Goal: Task Accomplishment & Management: Use online tool/utility

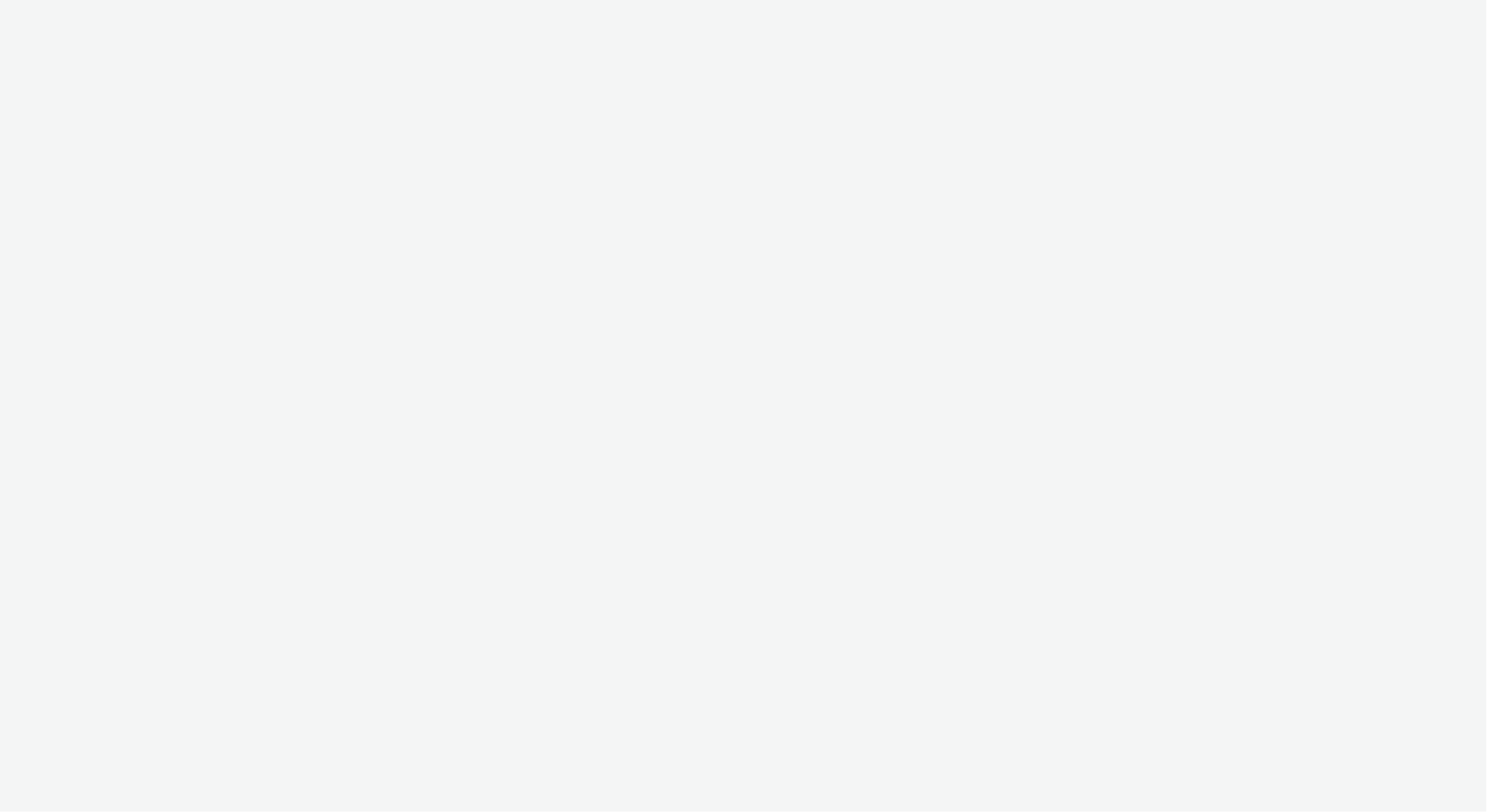
select select "9387901d-a129-43df-b0ef-f9e7dbeb676e"
select select "a6a6d4c9-b727-4e58-b0cb-1f0ac6032214"
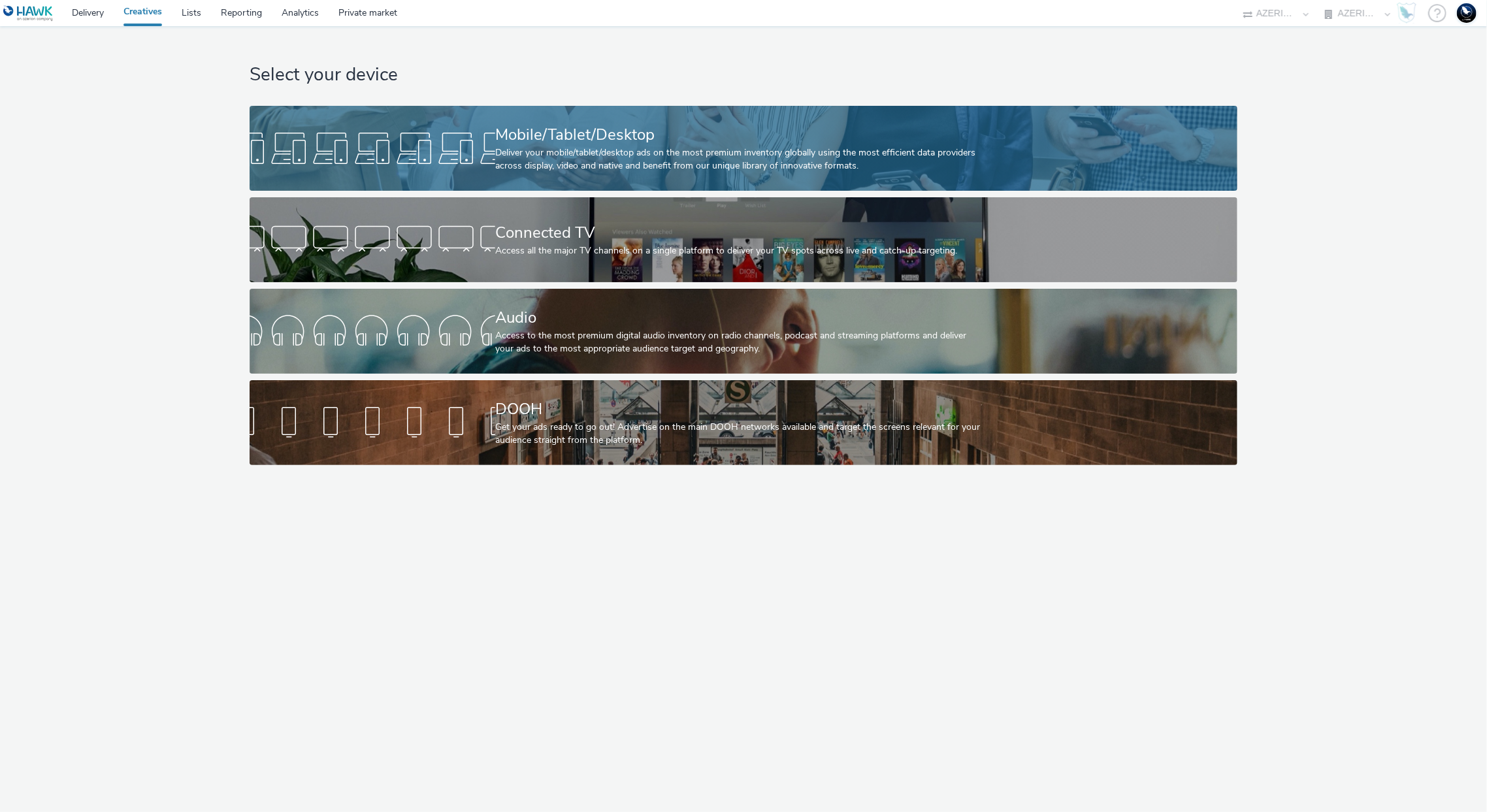
click at [490, 148] on div at bounding box center [372, 148] width 246 height 42
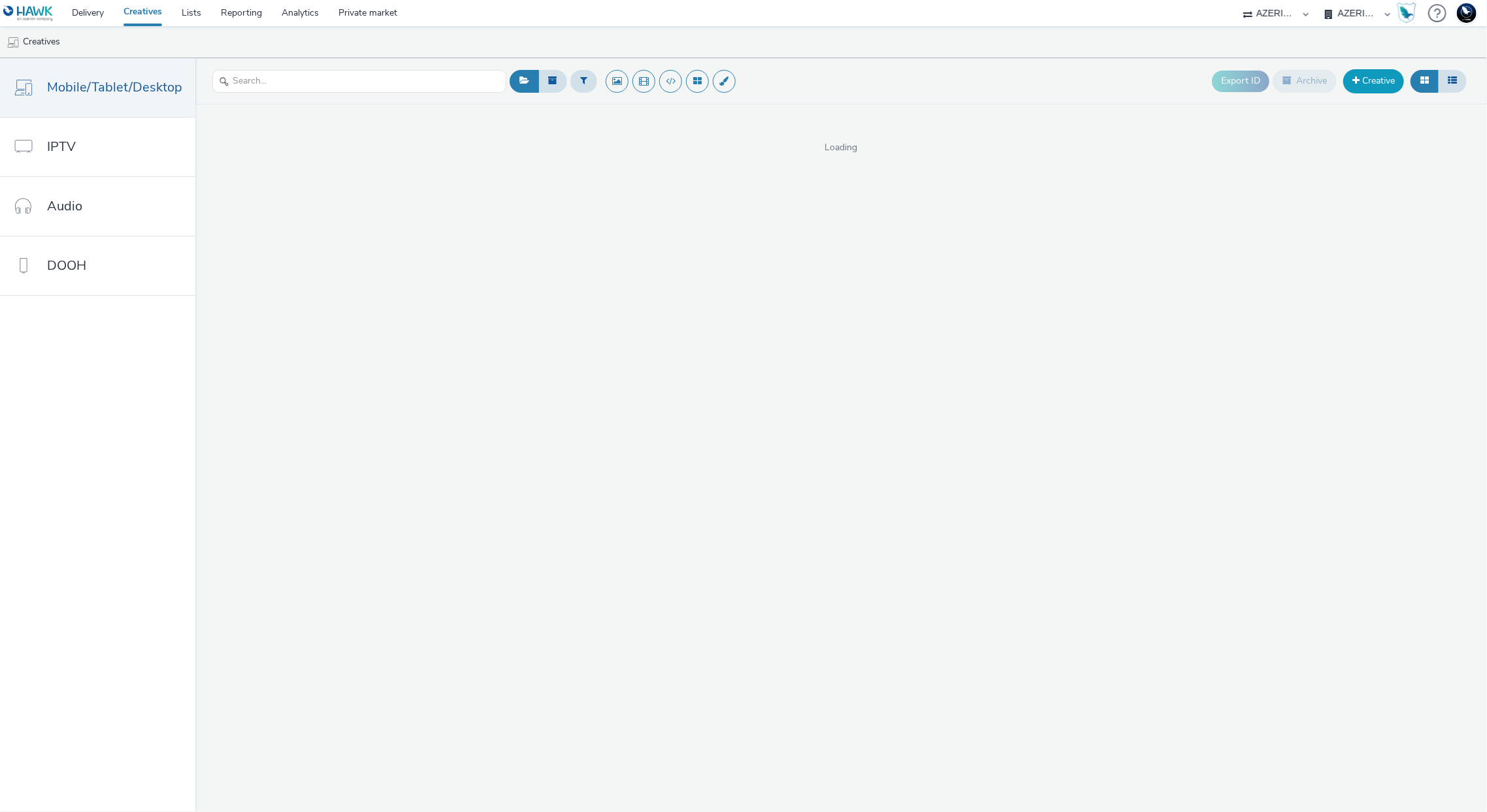
click at [1372, 87] on link "Creative" at bounding box center [1373, 81] width 61 height 24
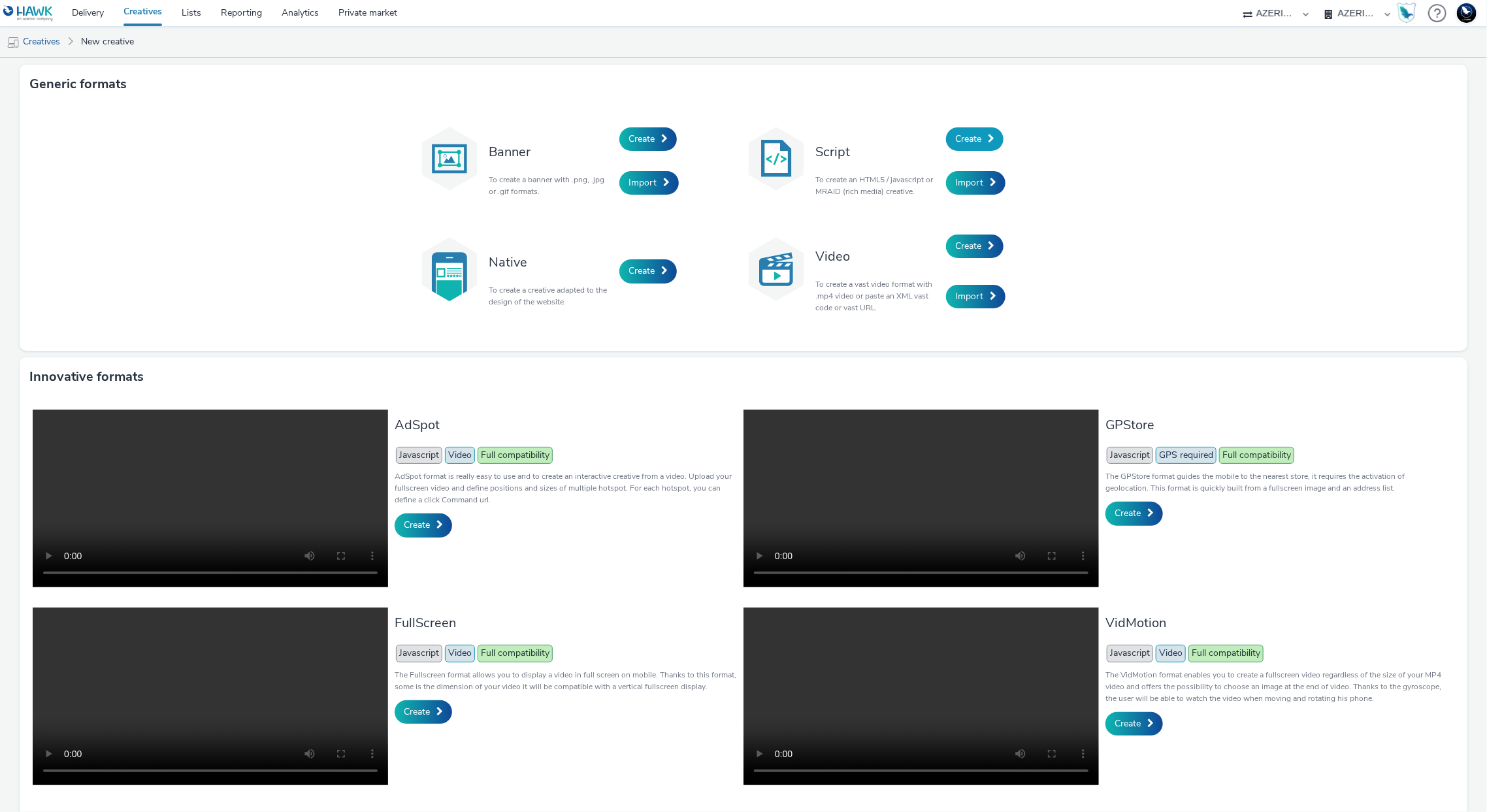
click at [966, 130] on link "Create" at bounding box center [975, 140] width 58 height 24
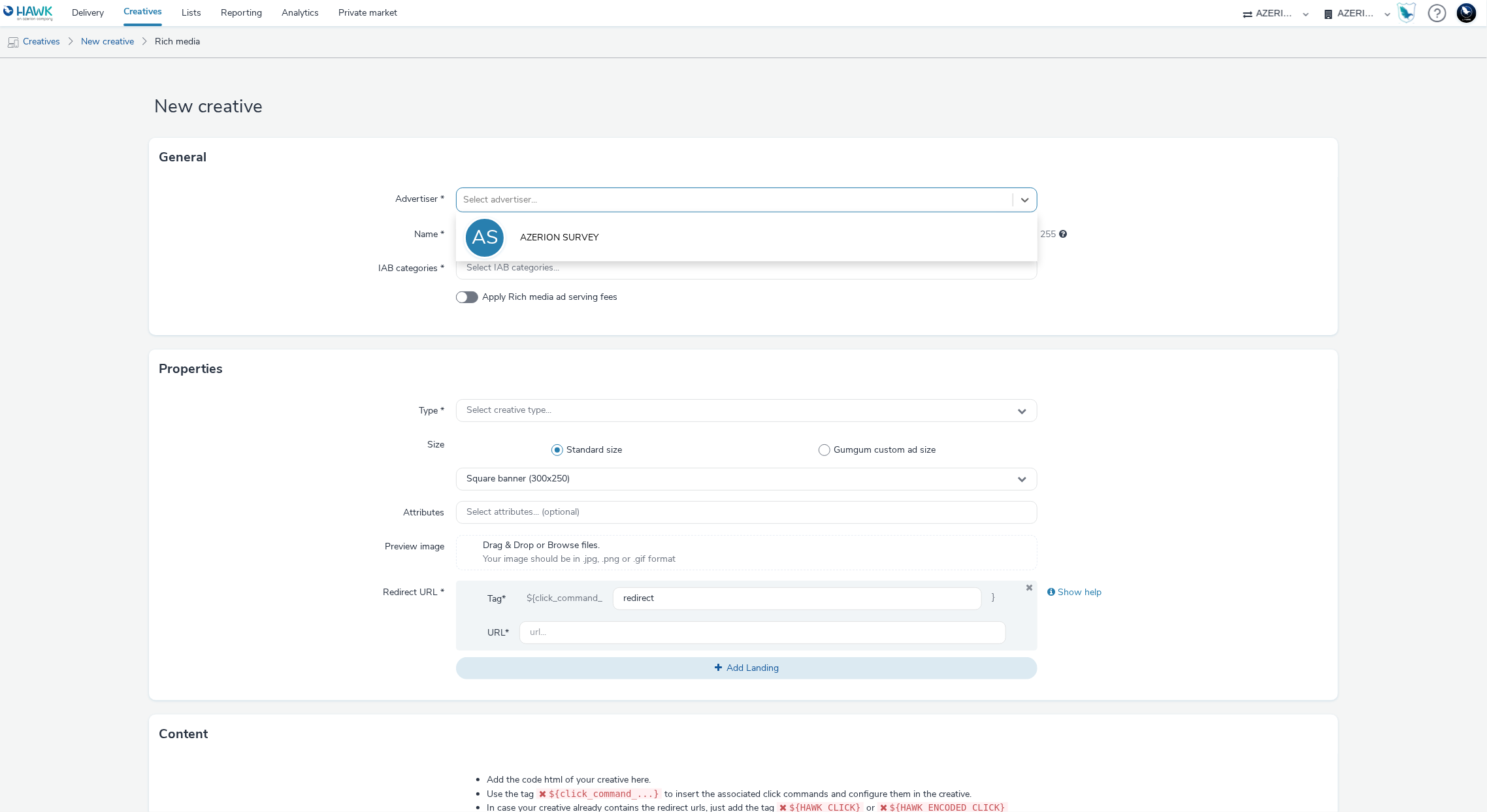
click at [948, 200] on div at bounding box center [734, 199] width 542 height 16
click at [953, 228] on li "AS AZERION SURVEY" at bounding box center [746, 236] width 581 height 44
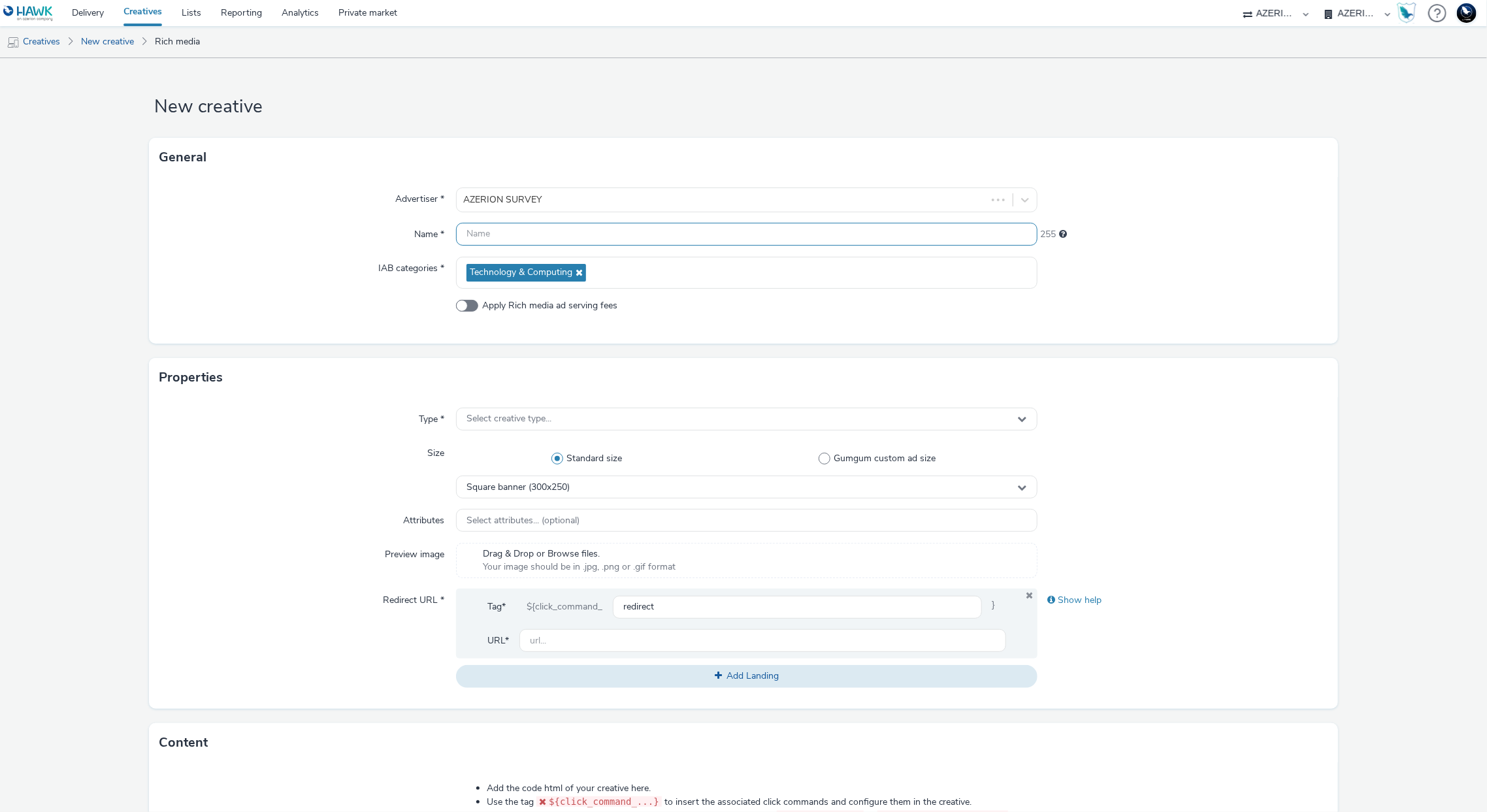
click at [958, 241] on input "text" at bounding box center [746, 234] width 581 height 23
type input "A"
type input "B"
type input "BLS_AzerionItaly_Sisal_FanClub_Display_October2025"
click at [887, 412] on div "Select creative type..." at bounding box center [746, 419] width 581 height 23
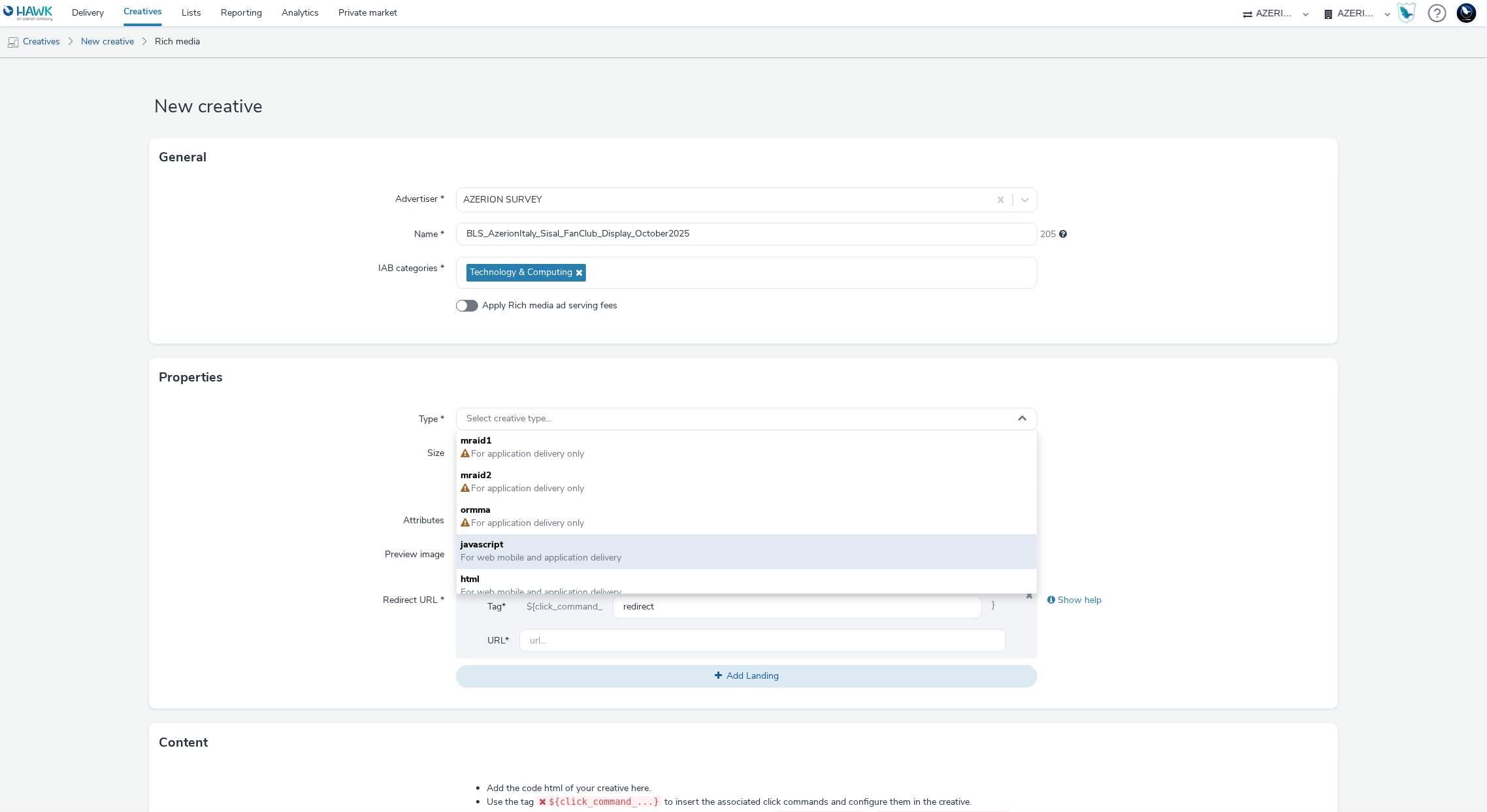
scroll to position [10, 0]
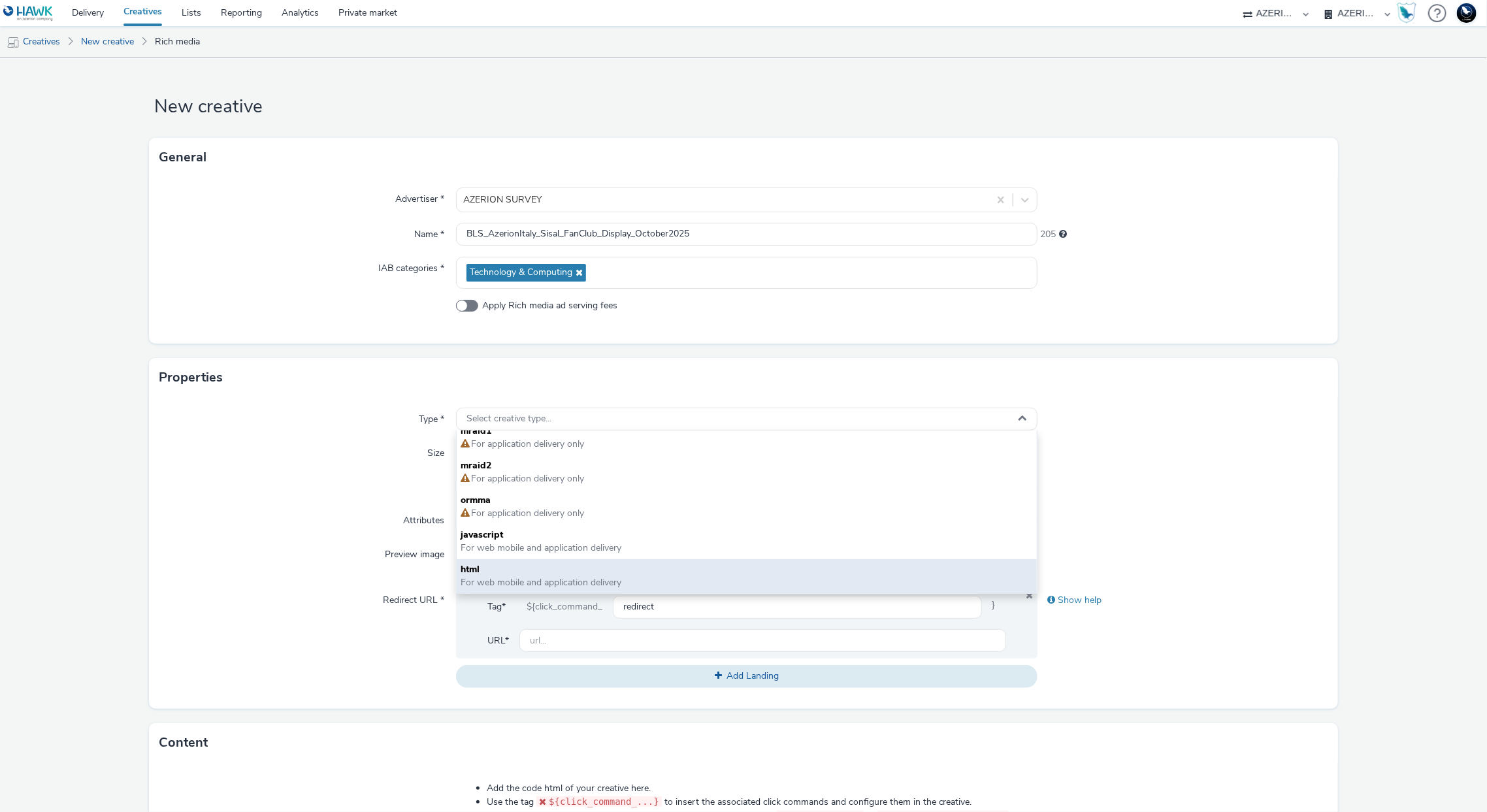
click at [727, 576] on span "For web mobile and application delivery" at bounding box center [746, 582] width 571 height 13
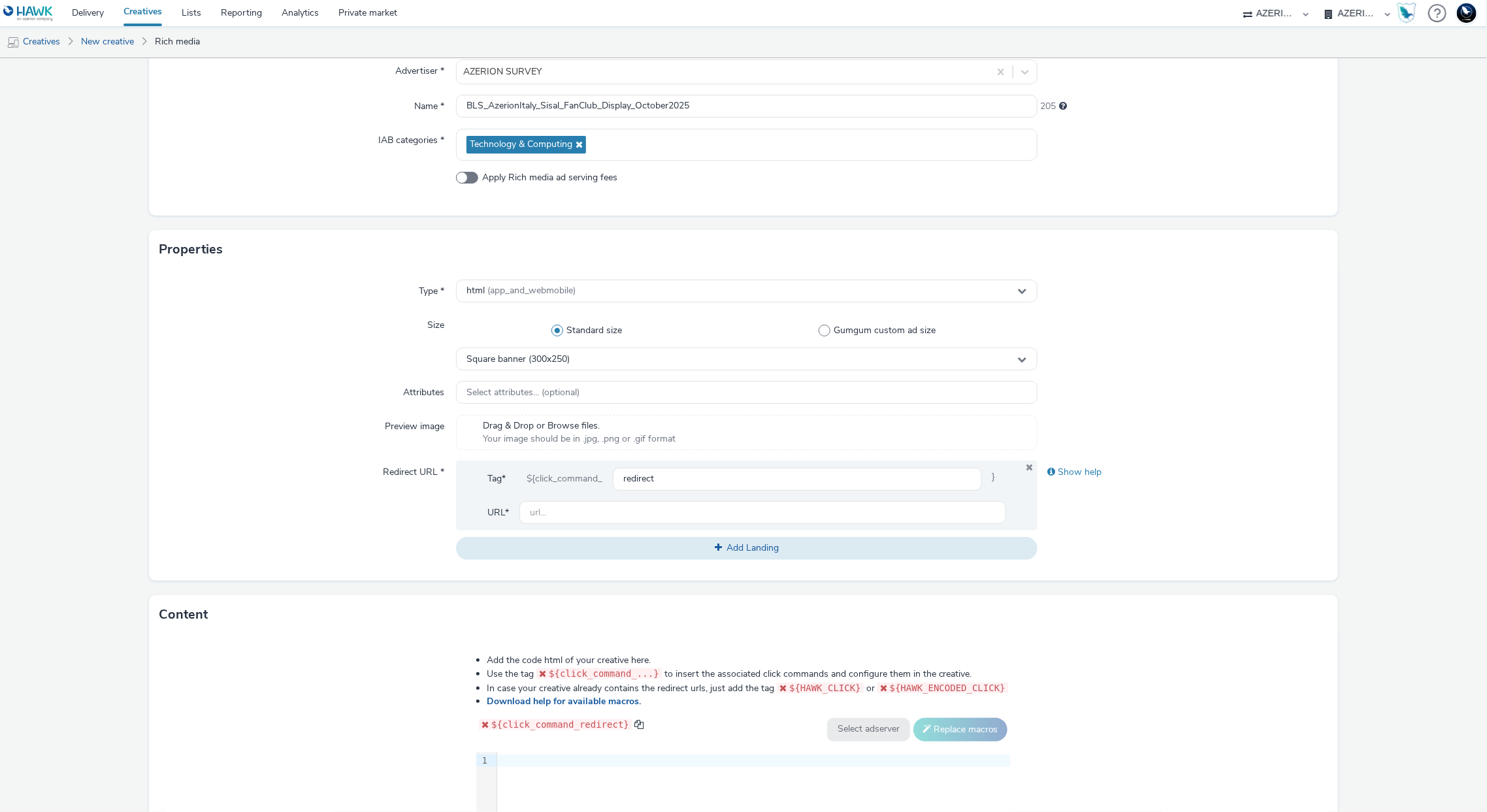
scroll to position [130, 0]
click at [558, 353] on span "Square banner (300x250)" at bounding box center [518, 357] width 103 height 11
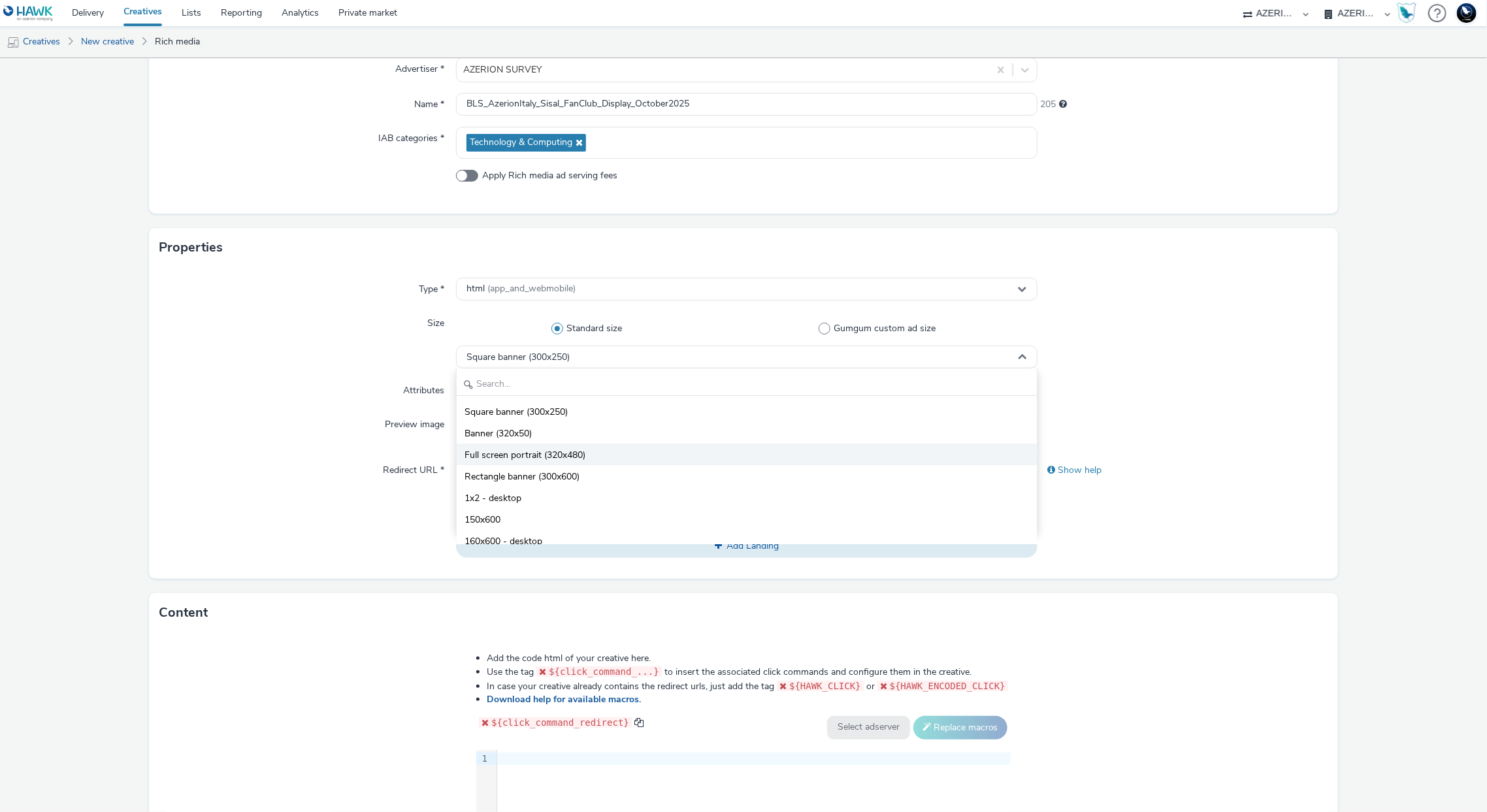
click at [566, 450] on span "Full screen portrait (320x480)" at bounding box center [525, 455] width 121 height 13
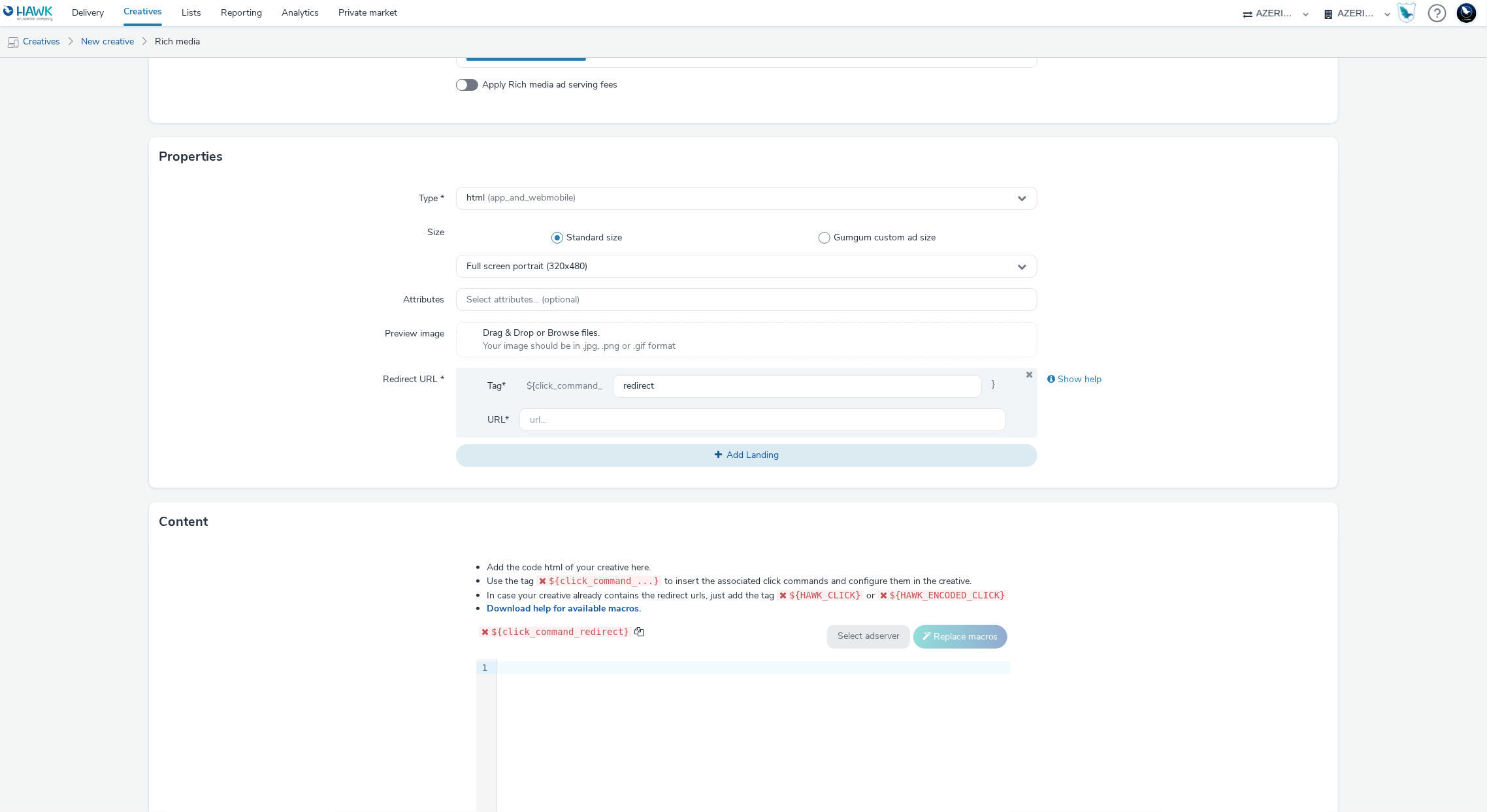
scroll to position [225, 0]
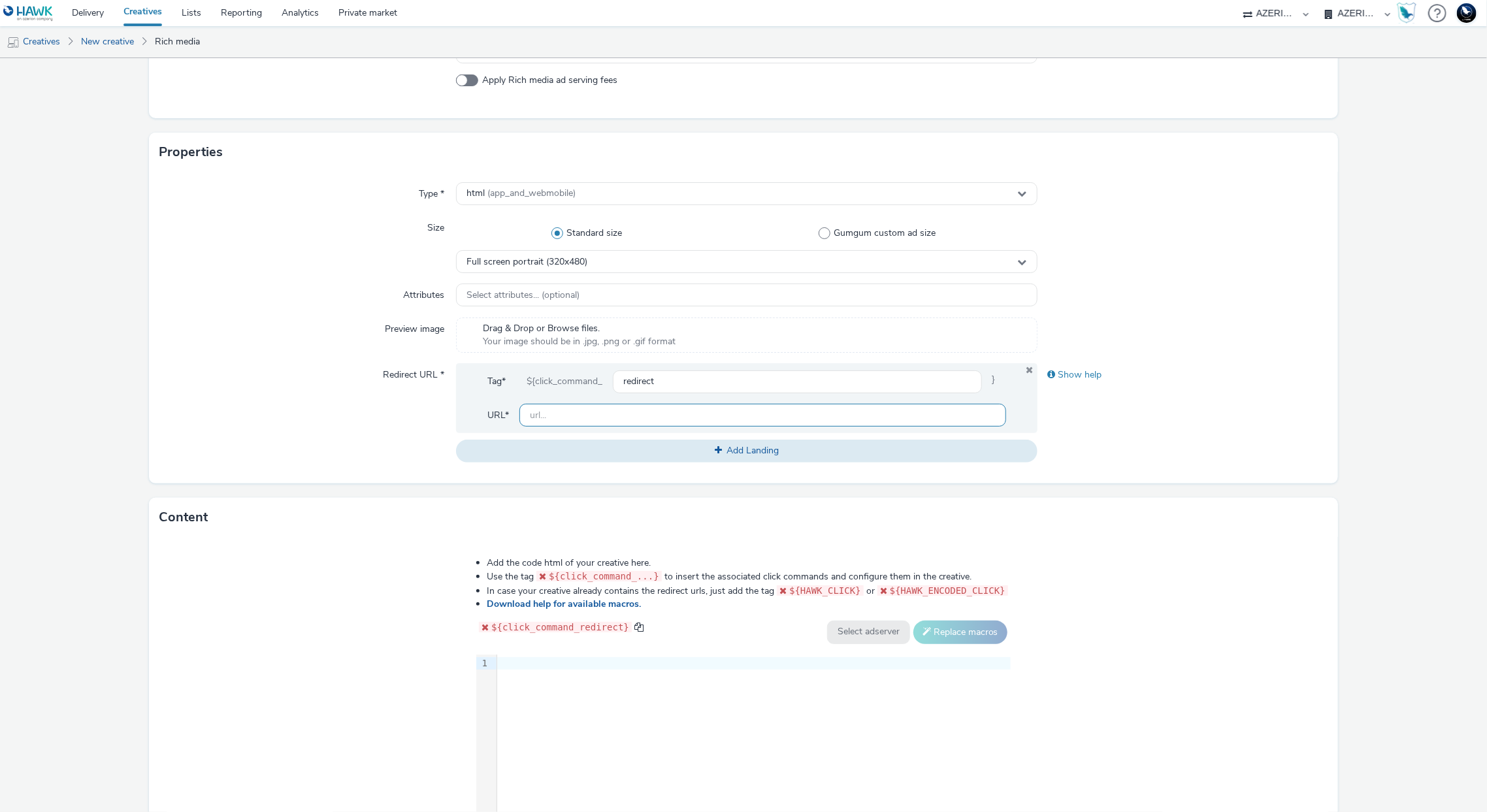
click at [543, 419] on input "text" at bounding box center [762, 415] width 486 height 23
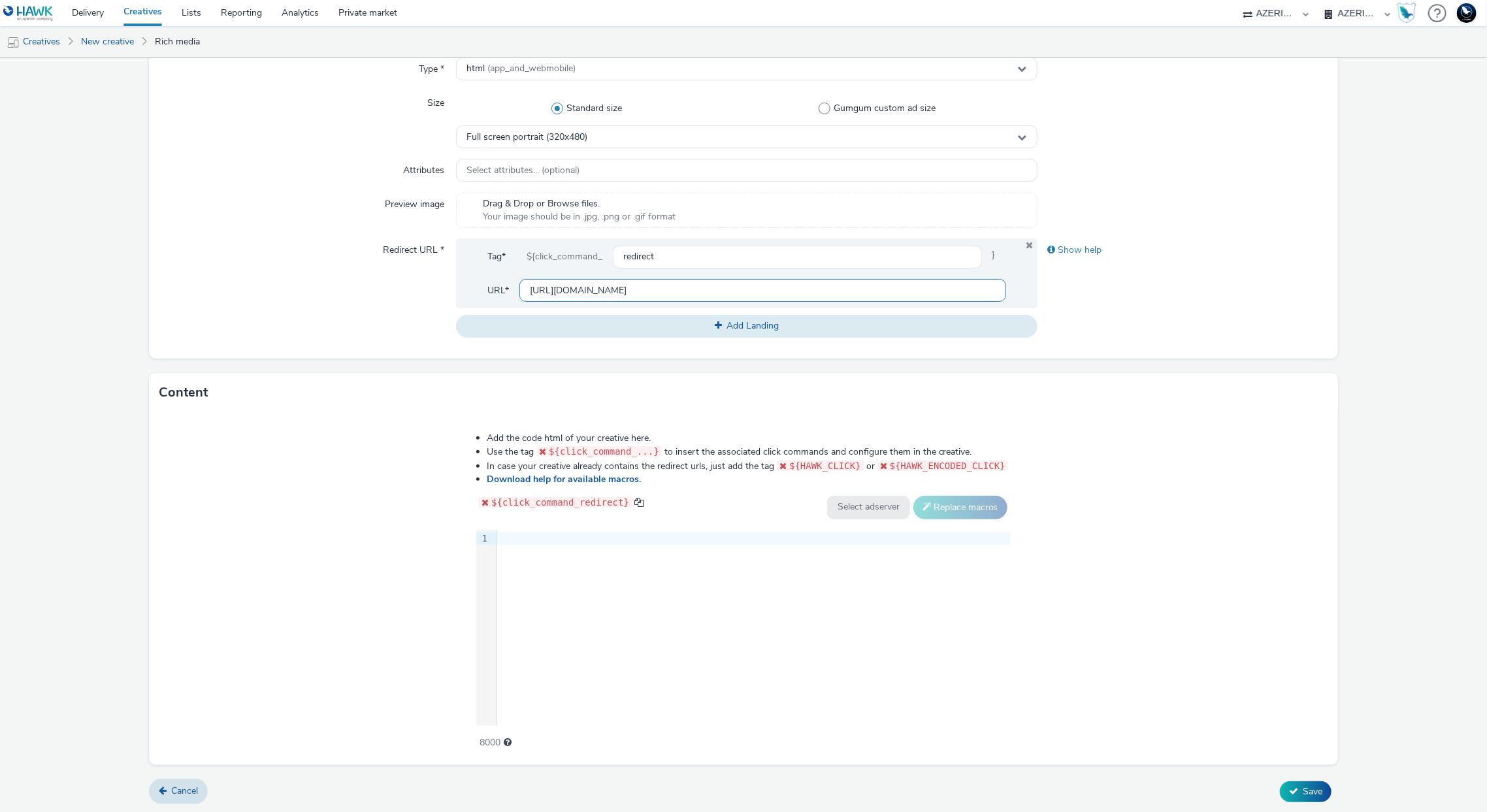
type input "[URL][DOMAIN_NAME]"
click at [584, 541] on div at bounding box center [753, 539] width 513 height 13
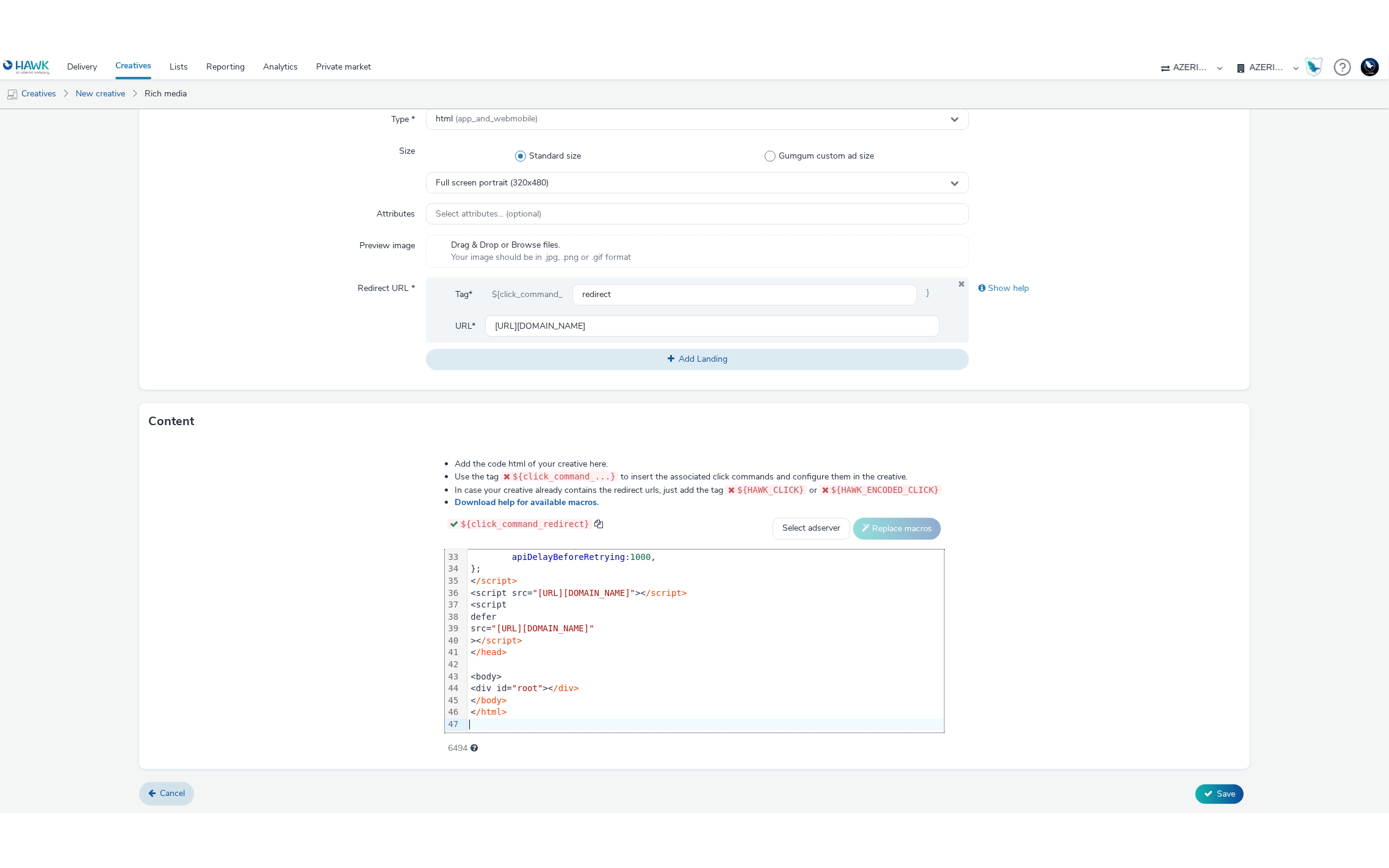
scroll to position [216, 0]
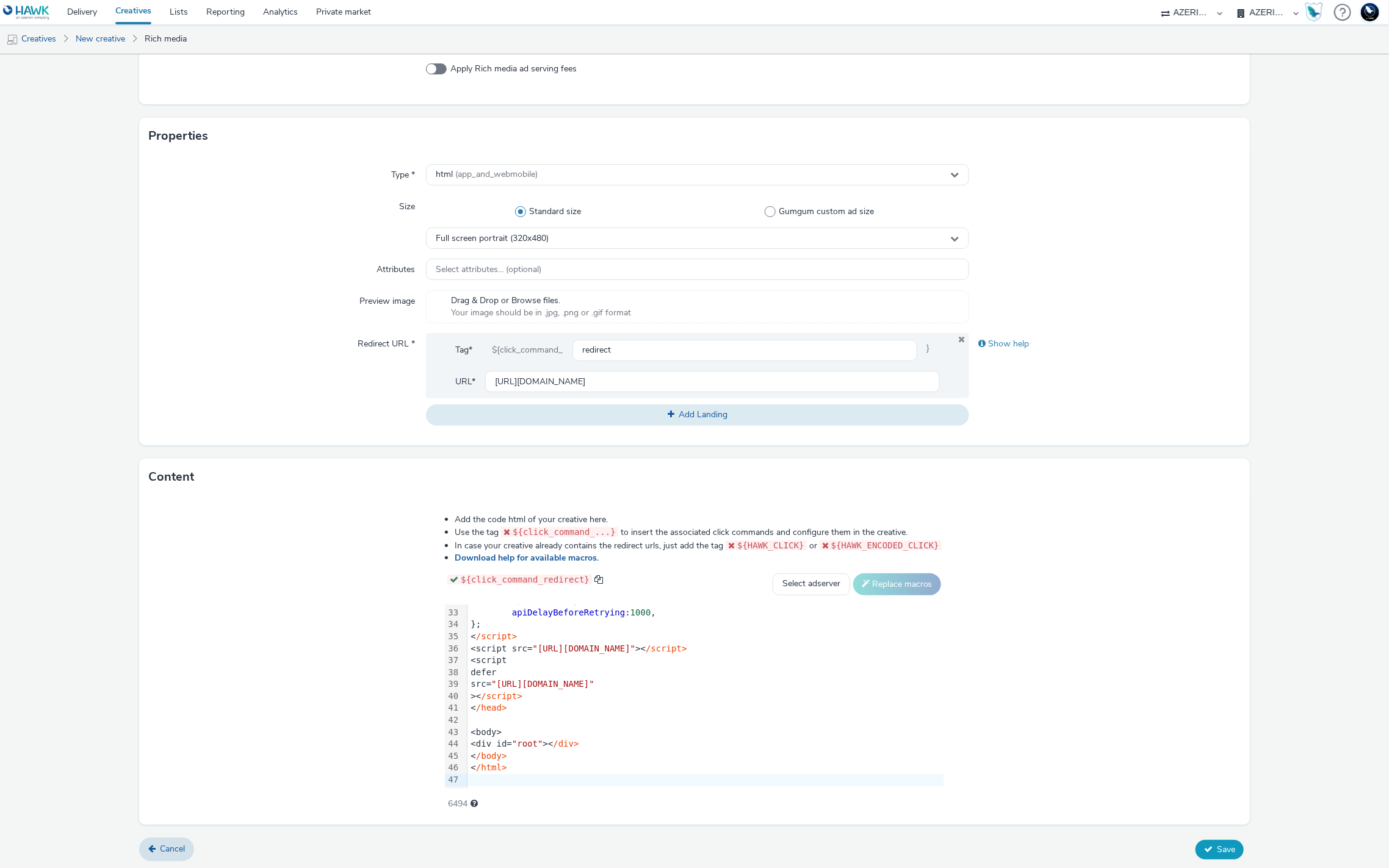
click at [1217, 758] on span "Save" at bounding box center [1226, 849] width 19 height 12
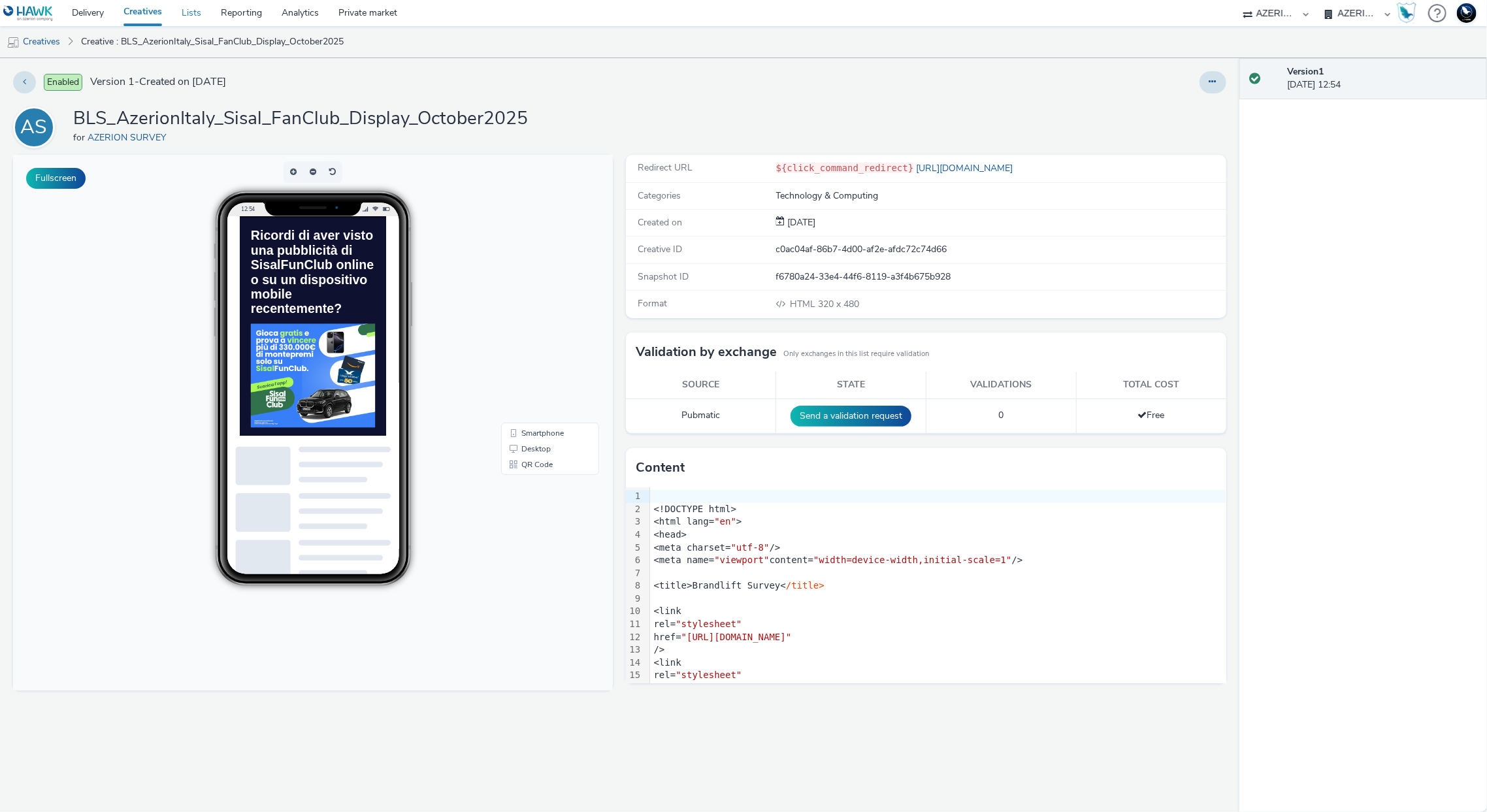
click at [204, 10] on link "Lists" at bounding box center [191, 13] width 39 height 26
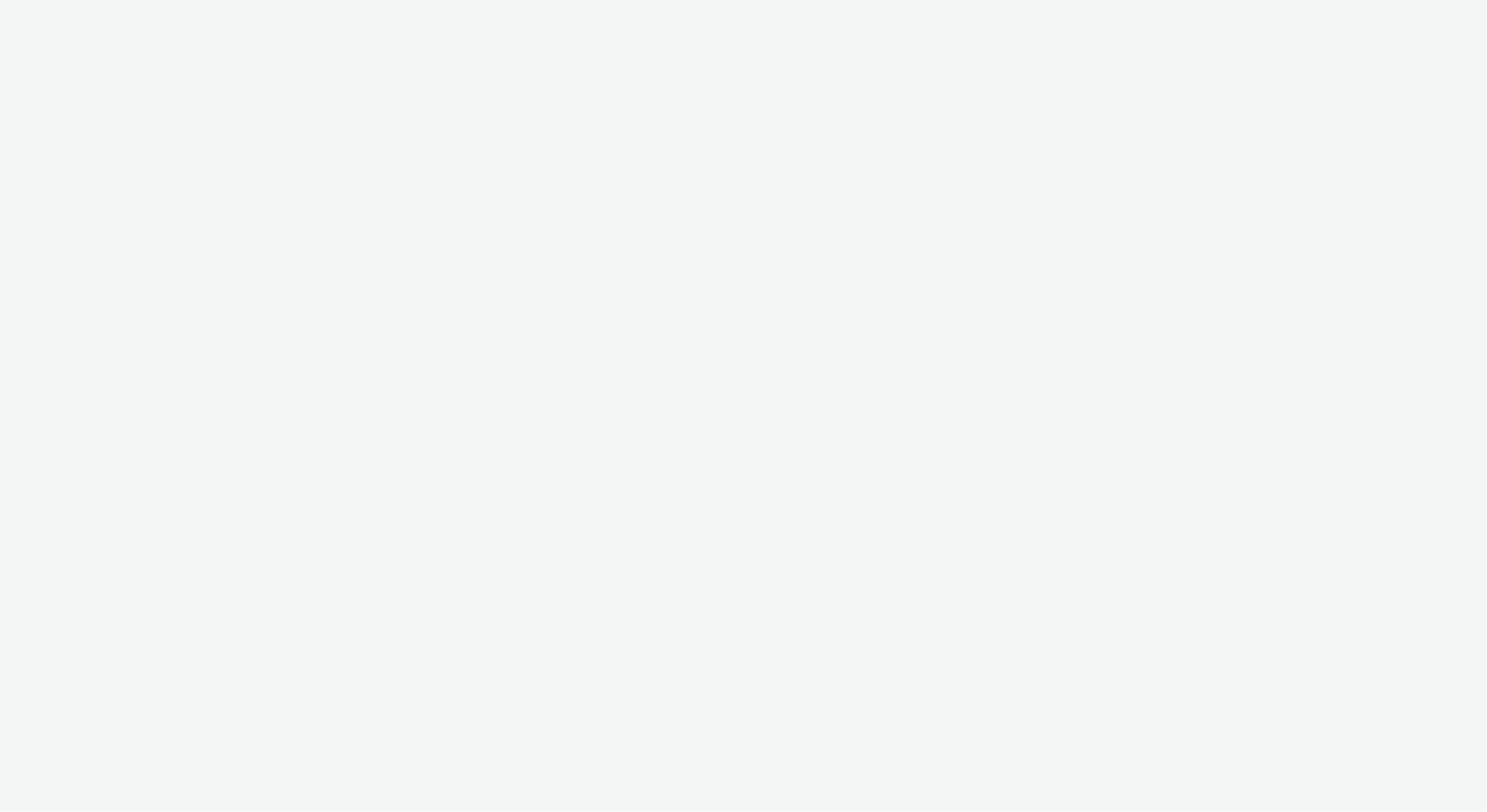
select select "9387901d-a129-43df-b0ef-f9e7dbeb676e"
select select "a6a6d4c9-b727-4e58-b0cb-1f0ac6032214"
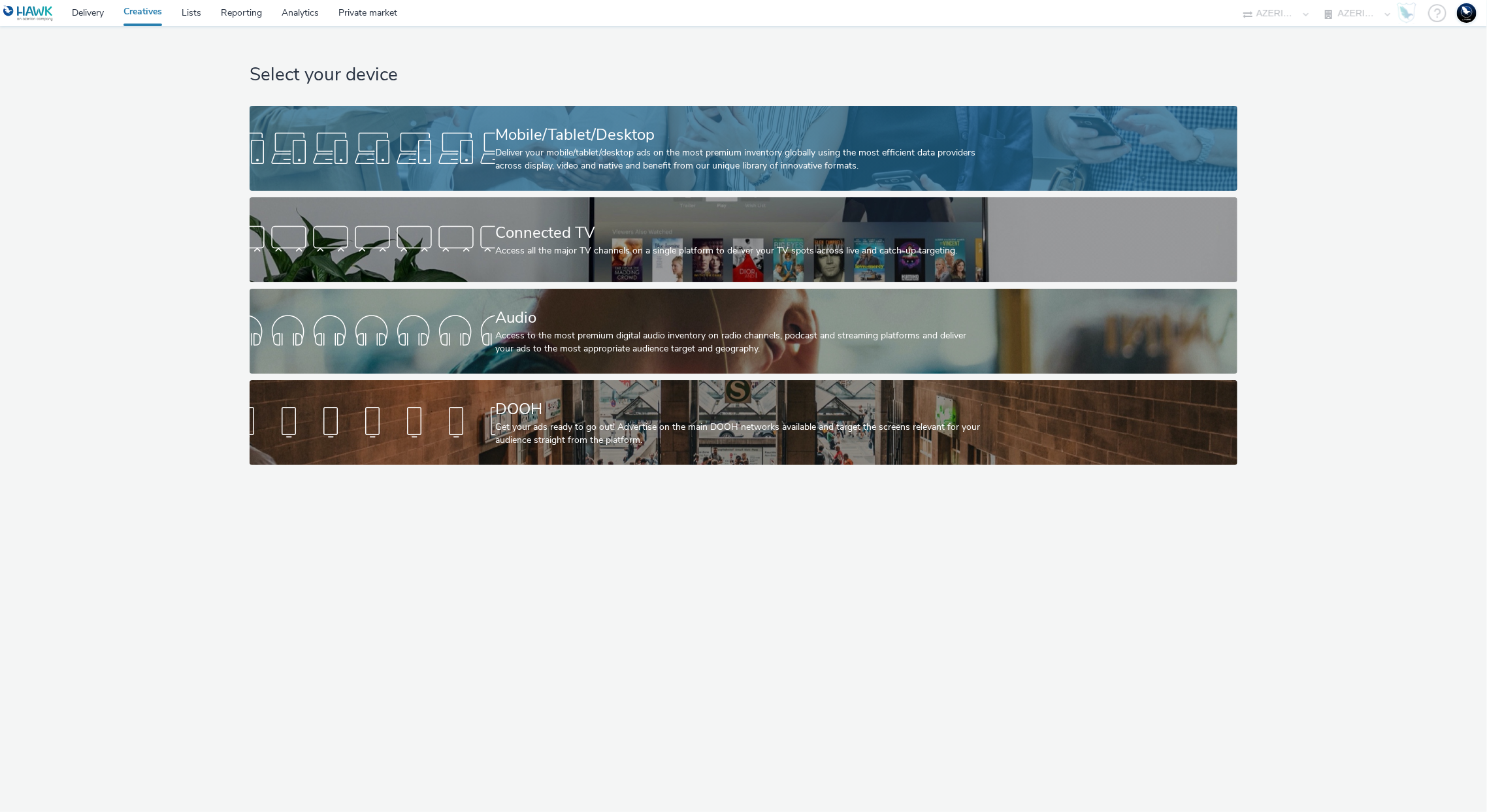
click at [490, 134] on div at bounding box center [372, 148] width 246 height 42
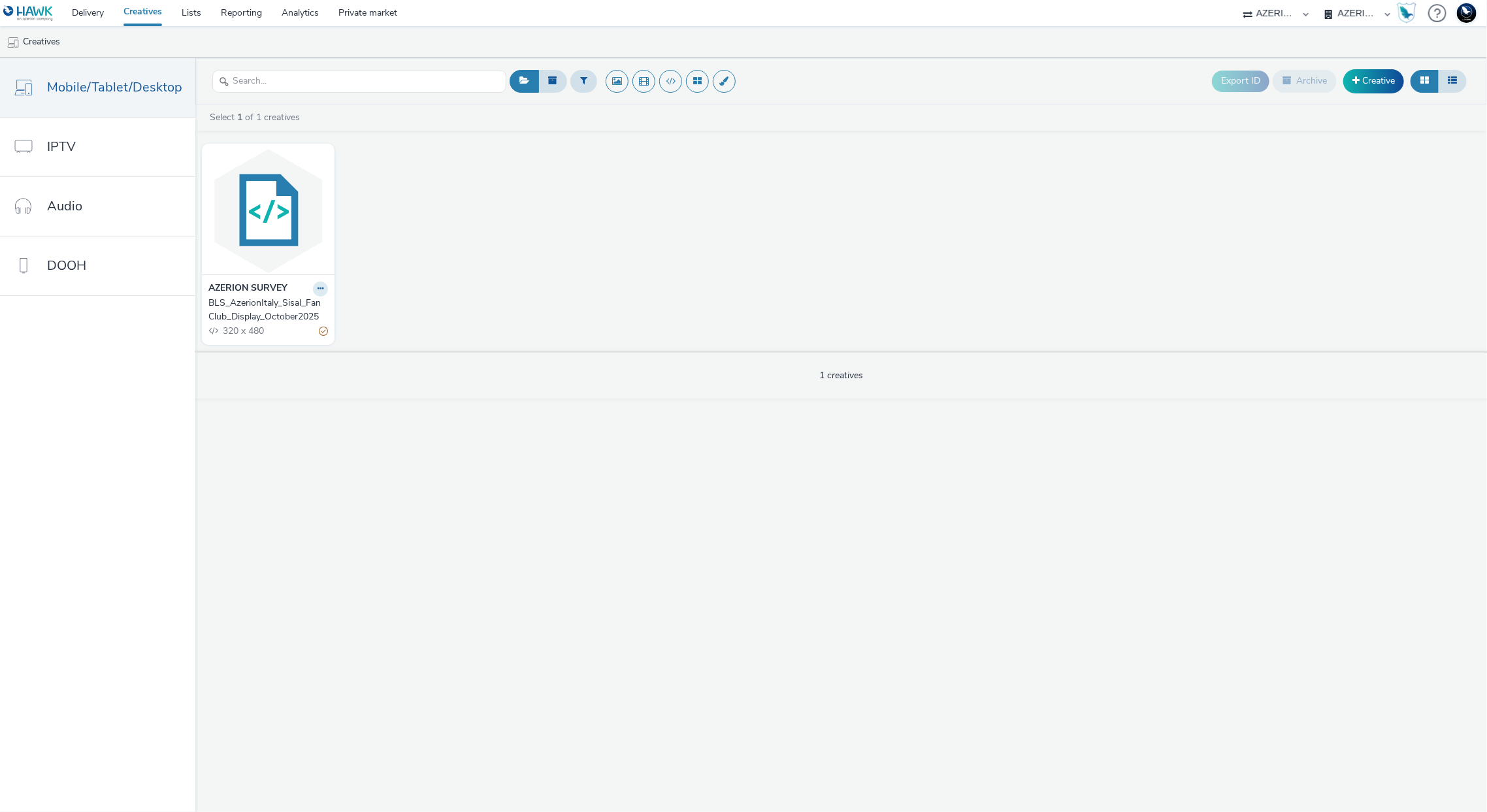
click at [302, 312] on div "BLS_AzerionItaly_Sisal_FanClub_Display_October2025" at bounding box center [265, 310] width 114 height 27
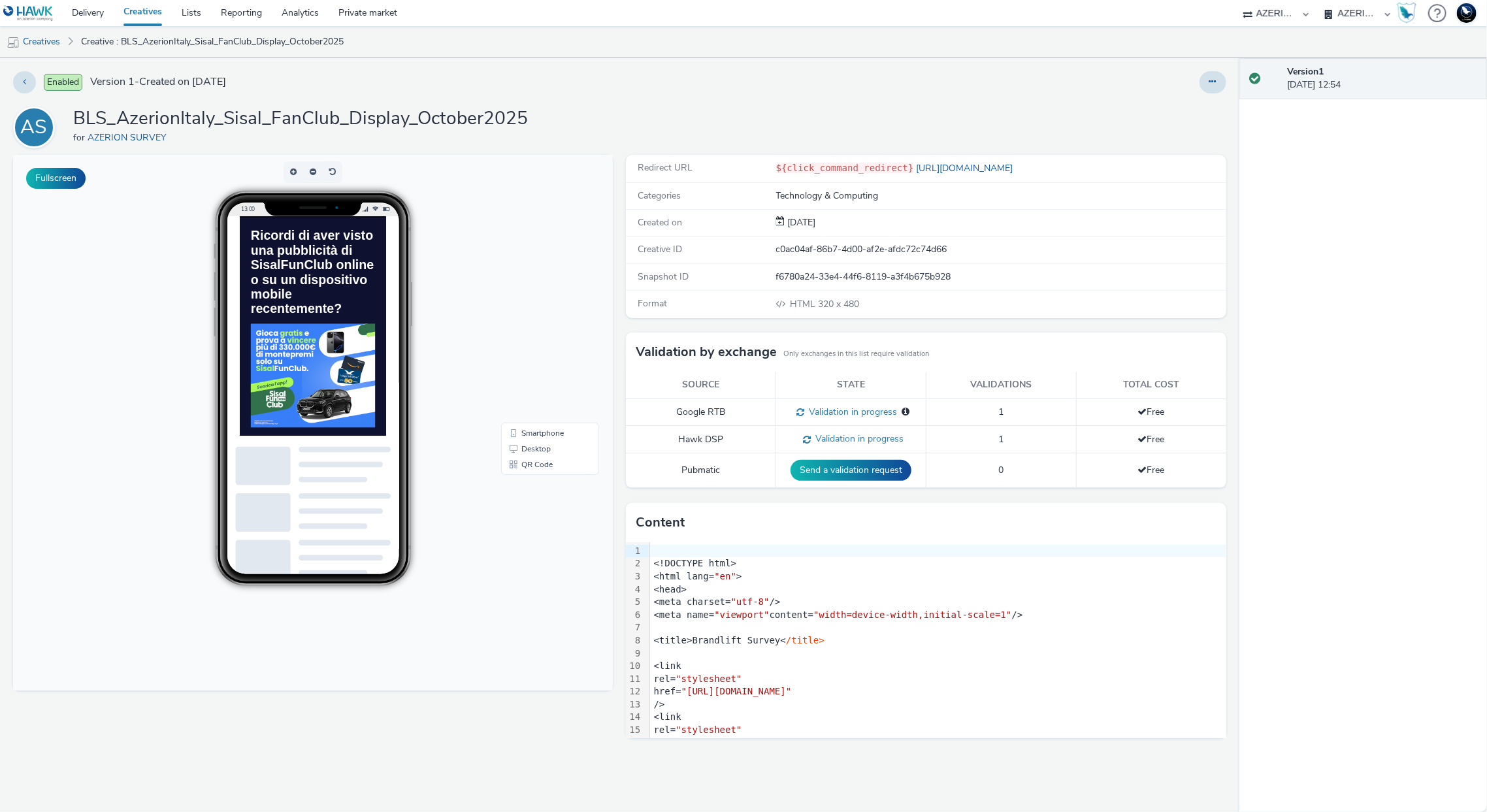
click at [457, 123] on h1 "BLS_AzerionItaly_Sisal_FanClub_Display_October2025" at bounding box center [301, 119] width 455 height 25
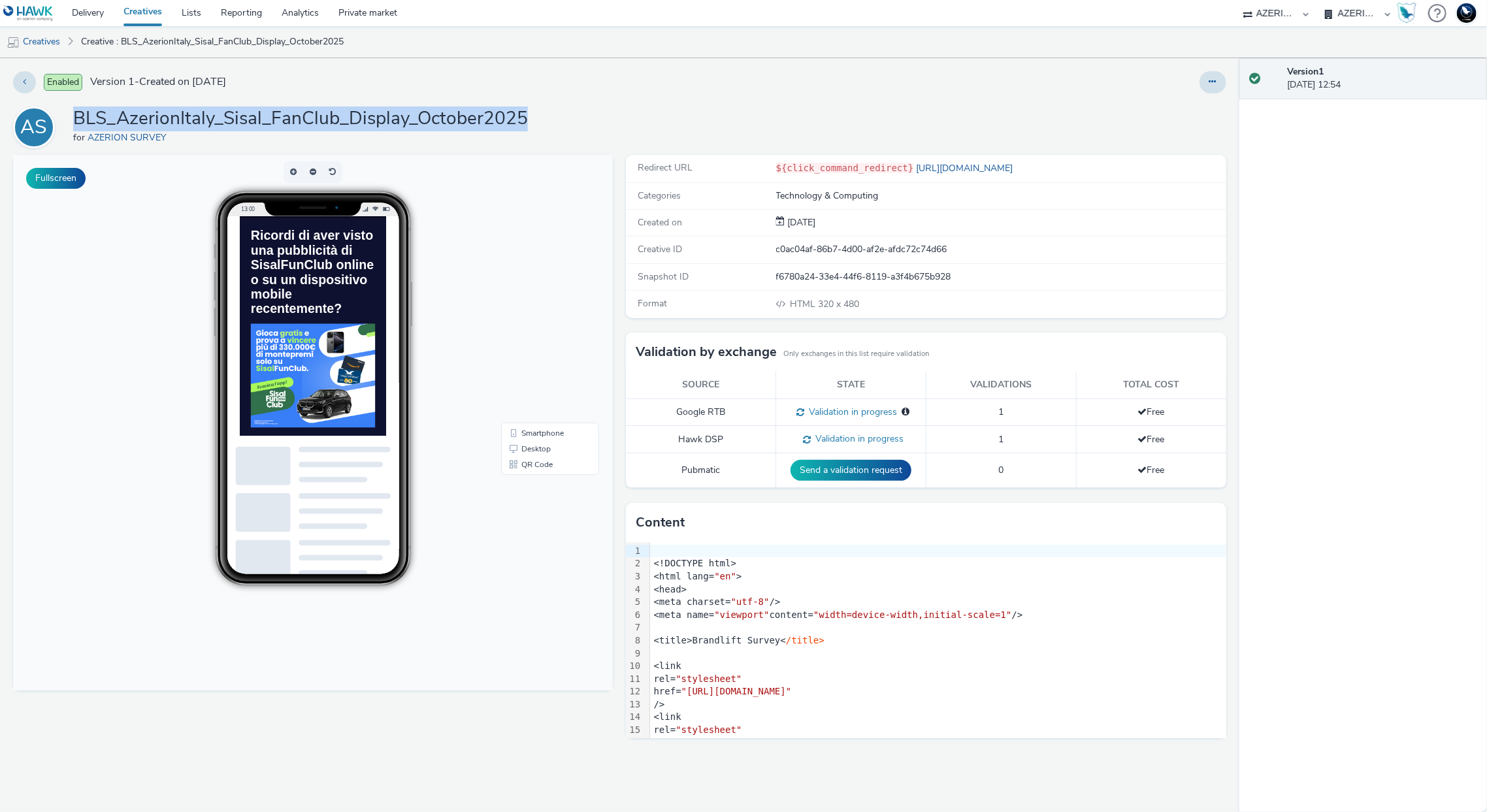
click at [457, 123] on h1 "BLS_AzerionItaly_Sisal_FanClub_Display_October2025" at bounding box center [301, 119] width 455 height 25
copy h1 "BLS_AzerionItaly_Sisal_FanClub_Display_October2025"
click at [205, 9] on link "Lists" at bounding box center [191, 13] width 39 height 26
